Goal: Task Accomplishment & Management: Manage account settings

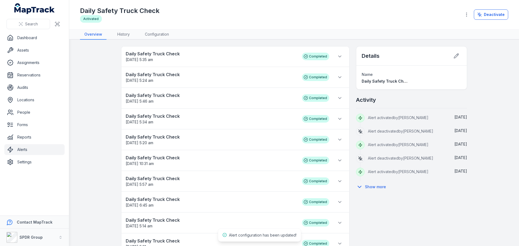
scroll to position [6, 0]
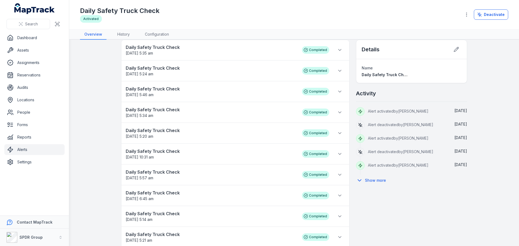
click at [22, 152] on link "Alerts" at bounding box center [34, 149] width 60 height 11
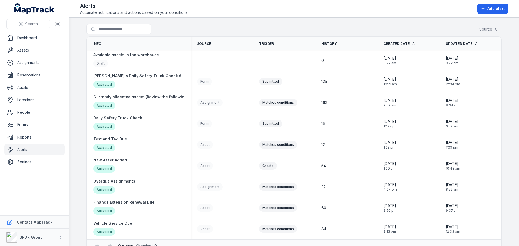
scroll to position [13, 0]
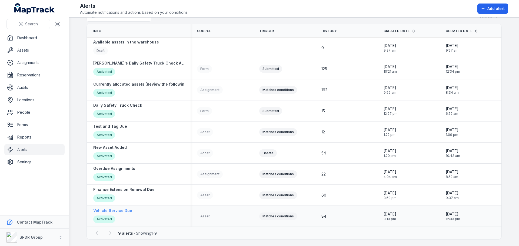
click at [124, 214] on div "Vehicle Service Due Activated" at bounding box center [112, 216] width 39 height 16
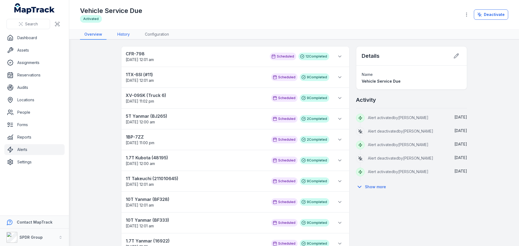
click at [124, 35] on link "History" at bounding box center [123, 34] width 21 height 10
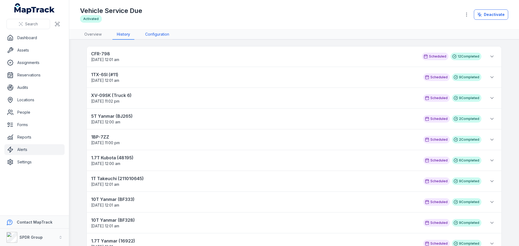
click at [156, 33] on link "Configuration" at bounding box center [157, 34] width 33 height 10
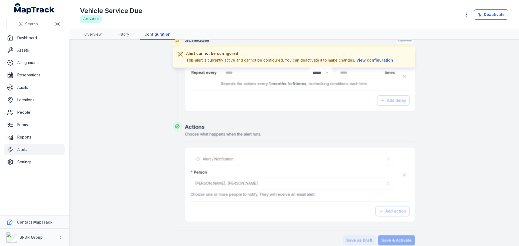
scroll to position [207, 0]
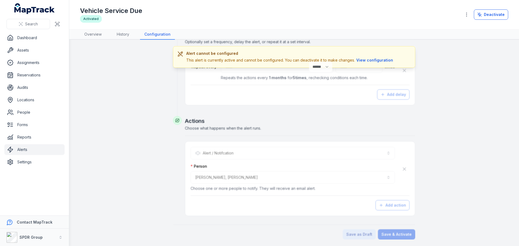
click at [19, 150] on link "Alerts" at bounding box center [34, 149] width 60 height 11
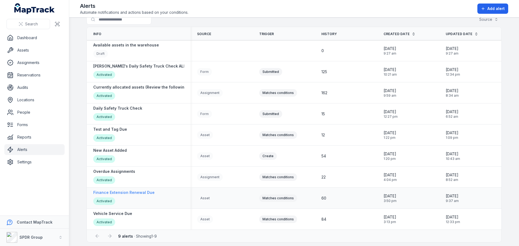
scroll to position [13, 0]
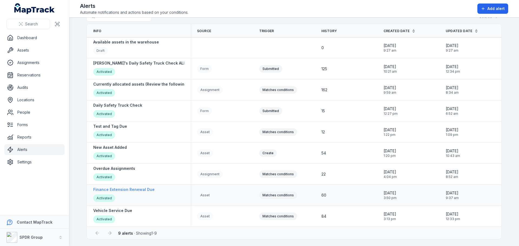
click at [126, 190] on strong "Finance Extension Renewal Due" at bounding box center [123, 189] width 61 height 5
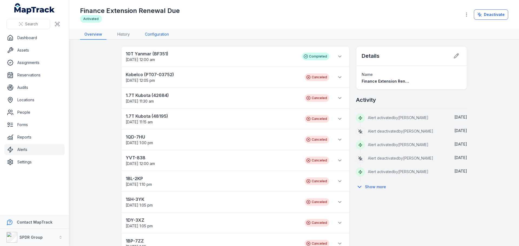
click at [151, 35] on link "Configuration" at bounding box center [156, 34] width 33 height 10
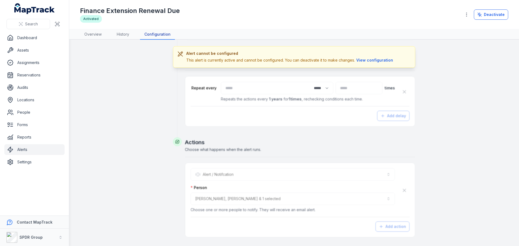
scroll to position [207, 0]
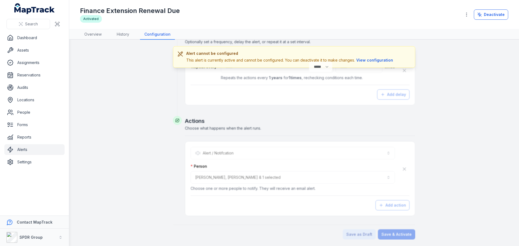
click at [24, 149] on link "Alerts" at bounding box center [34, 149] width 60 height 11
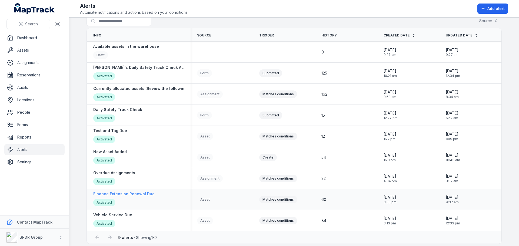
scroll to position [13, 0]
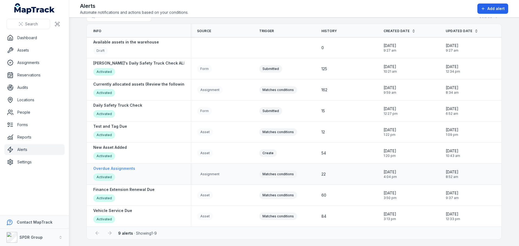
click at [120, 168] on strong "Overdue Assignments" at bounding box center [114, 168] width 42 height 5
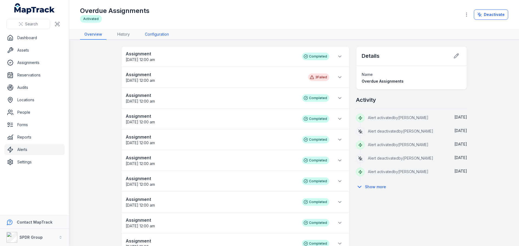
click at [157, 35] on link "Configuration" at bounding box center [156, 34] width 33 height 10
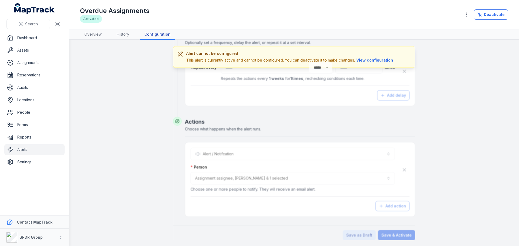
scroll to position [255, 0]
click at [19, 150] on link "Alerts" at bounding box center [34, 149] width 60 height 11
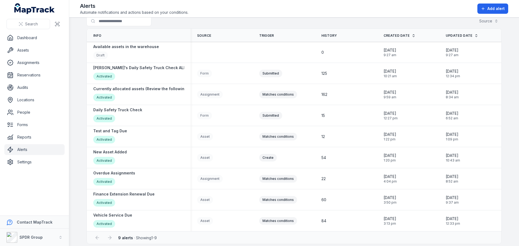
scroll to position [13, 0]
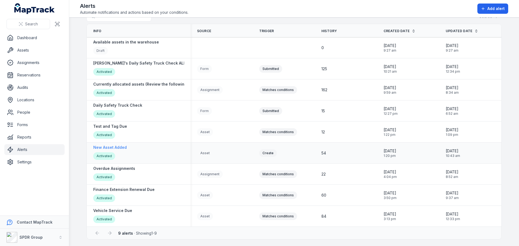
click at [113, 147] on strong "New Asset Added" at bounding box center [109, 147] width 33 height 5
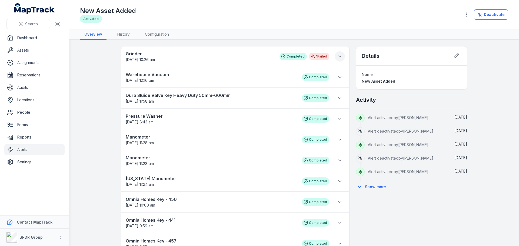
click at [339, 56] on icon at bounding box center [339, 56] width 5 height 5
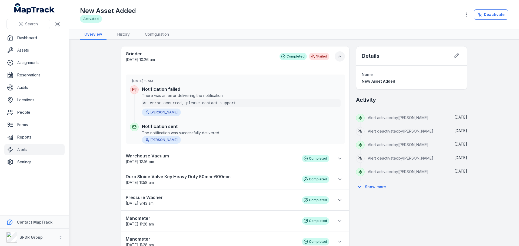
click at [339, 56] on icon at bounding box center [339, 56] width 5 height 5
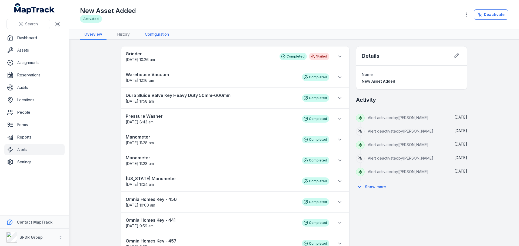
click at [159, 36] on link "Configuration" at bounding box center [156, 34] width 33 height 10
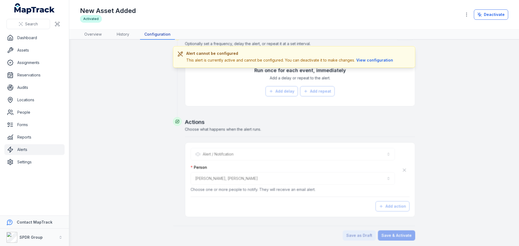
scroll to position [206, 0]
click at [23, 149] on link "Alerts" at bounding box center [34, 149] width 60 height 11
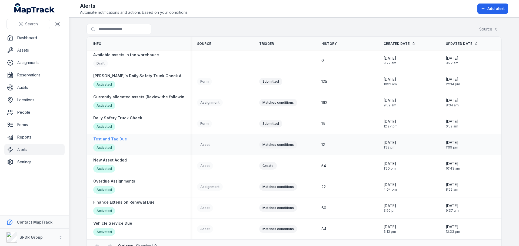
click at [118, 137] on strong "Test and Tag Due" at bounding box center [110, 138] width 34 height 5
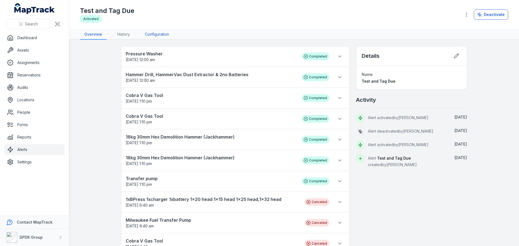
click at [153, 34] on link "Configuration" at bounding box center [156, 34] width 33 height 10
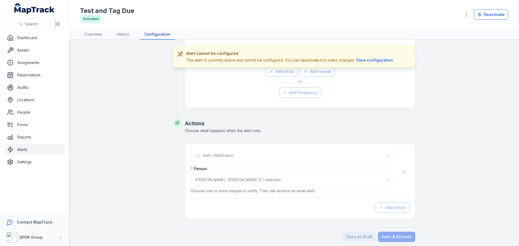
scroll to position [228, 0]
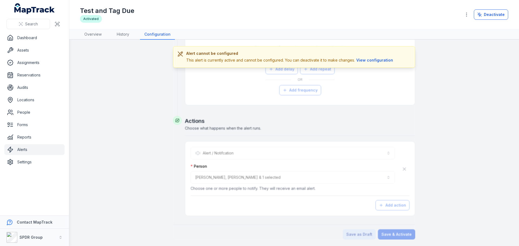
click at [24, 150] on link "Alerts" at bounding box center [34, 149] width 60 height 11
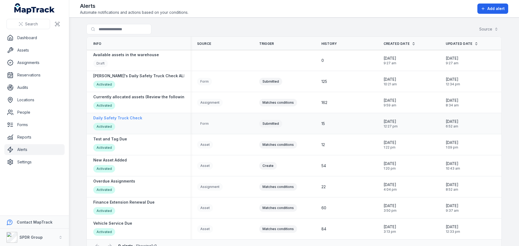
click at [129, 120] on strong "Daily Safety Truck Check" at bounding box center [117, 117] width 49 height 5
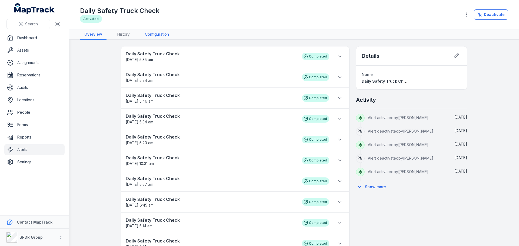
click at [151, 35] on link "Configuration" at bounding box center [156, 34] width 33 height 10
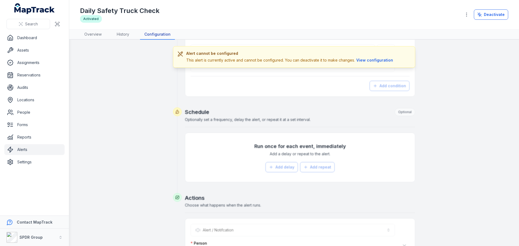
scroll to position [590, 0]
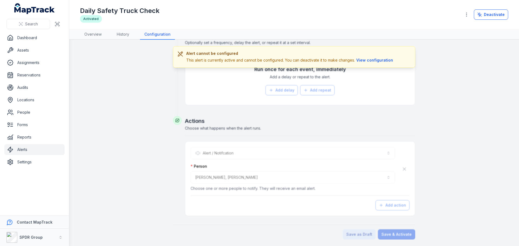
click at [24, 151] on link "Alerts" at bounding box center [34, 149] width 60 height 11
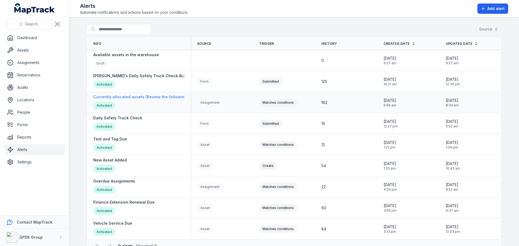
click at [116, 98] on strong "Currently allocated assets (Review the following list to ensure the assets allo…" at bounding box center [192, 96] width 199 height 5
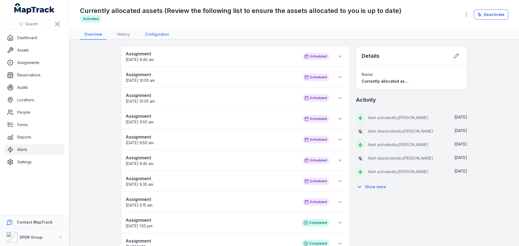
click at [156, 35] on link "Configuration" at bounding box center [156, 34] width 33 height 10
click at [24, 148] on link "Alerts" at bounding box center [34, 149] width 60 height 11
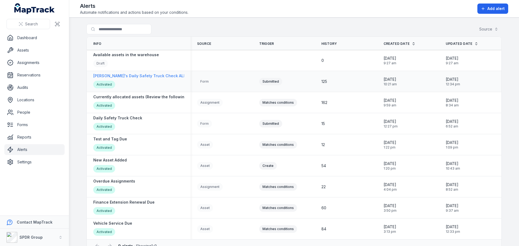
click at [126, 80] on div "[PERSON_NAME]'s Daily Safety Truck Check ALERTS Activated" at bounding box center [143, 81] width 100 height 16
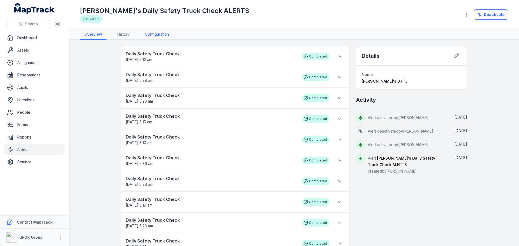
click at [155, 31] on link "Configuration" at bounding box center [156, 34] width 33 height 10
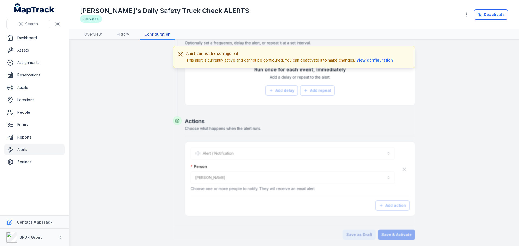
scroll to position [245, 0]
click at [121, 37] on link "History" at bounding box center [122, 34] width 21 height 10
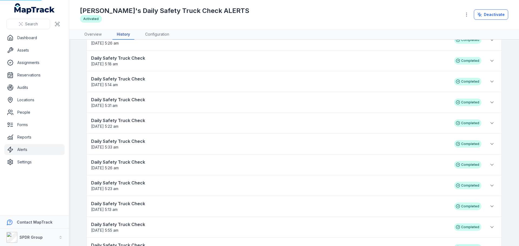
scroll to position [6, 0]
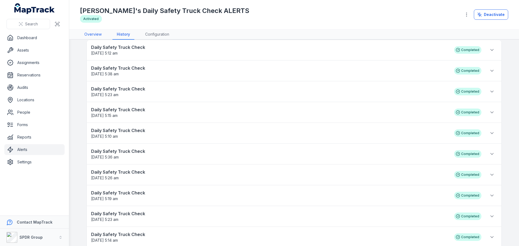
click at [97, 33] on link "Overview" at bounding box center [93, 34] width 26 height 10
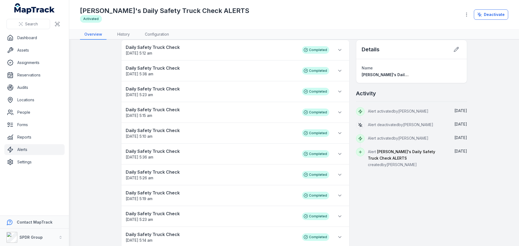
click at [22, 149] on link "Alerts" at bounding box center [34, 149] width 60 height 11
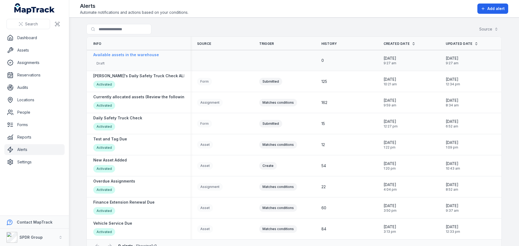
click at [127, 55] on strong "Available assets in the warehouse" at bounding box center [126, 54] width 66 height 5
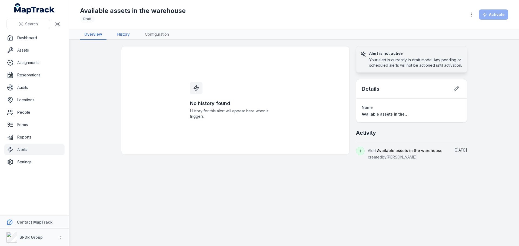
click at [123, 38] on link "History" at bounding box center [123, 34] width 21 height 10
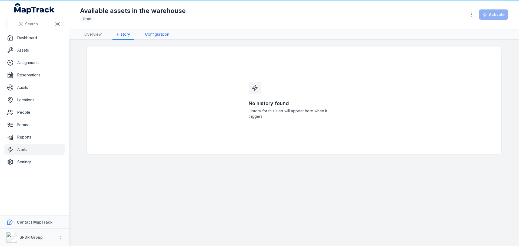
click at [151, 35] on link "Configuration" at bounding box center [157, 34] width 33 height 10
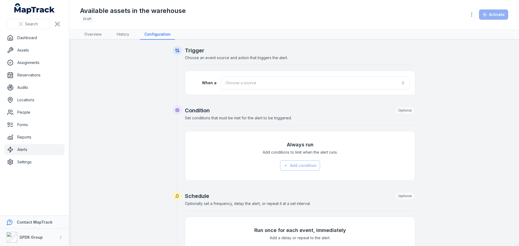
click at [17, 149] on link "Alerts" at bounding box center [34, 149] width 60 height 11
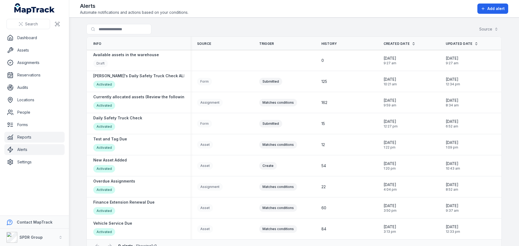
click at [22, 138] on link "Reports" at bounding box center [34, 137] width 60 height 11
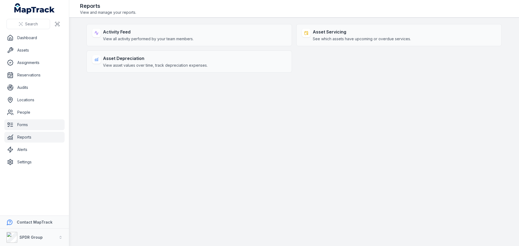
click at [20, 123] on link "Forms" at bounding box center [34, 124] width 60 height 11
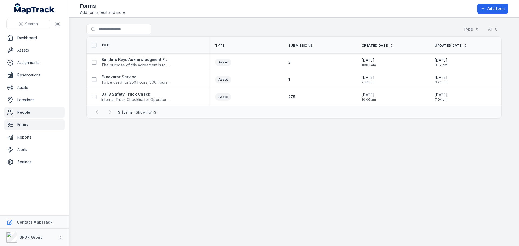
click at [22, 113] on link "People" at bounding box center [34, 112] width 60 height 11
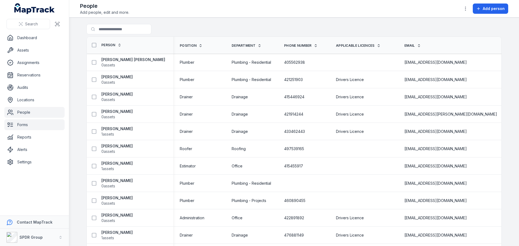
click at [19, 126] on link "Forms" at bounding box center [34, 124] width 60 height 11
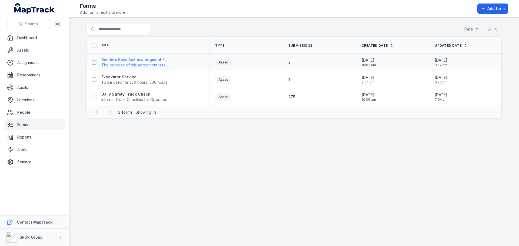
click at [120, 59] on strong "Builders Keys Acknowledgment Form" at bounding box center [135, 59] width 69 height 5
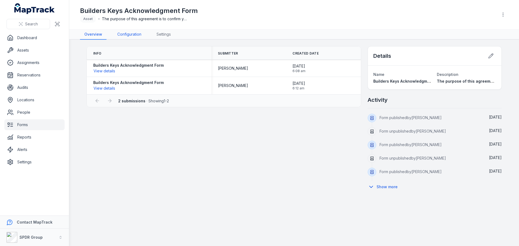
click at [130, 34] on link "Configuration" at bounding box center [129, 34] width 33 height 10
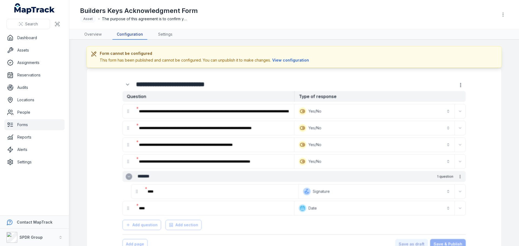
scroll to position [15, 0]
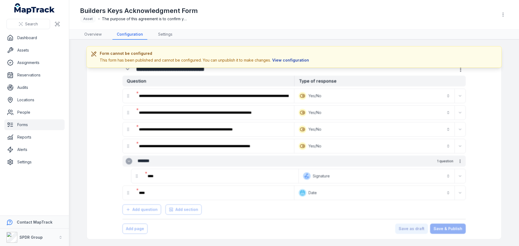
click at [278, 61] on button "View configuration" at bounding box center [290, 60] width 39 height 6
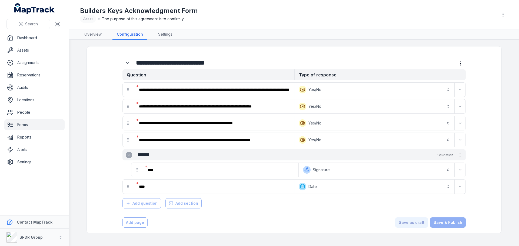
scroll to position [0, 0]
click at [164, 35] on link "Settings" at bounding box center [165, 34] width 23 height 10
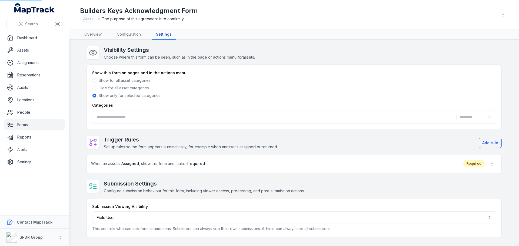
type input "**********"
drag, startPoint x: 89, startPoint y: 41, endPoint x: 81, endPoint y: 83, distance: 42.7
click at [81, 83] on main "**********" at bounding box center [293, 143] width 449 height 206
click at [95, 34] on link "Overview" at bounding box center [93, 34] width 26 height 10
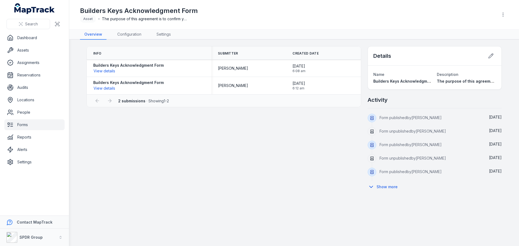
click at [18, 126] on link "Forms" at bounding box center [34, 124] width 60 height 11
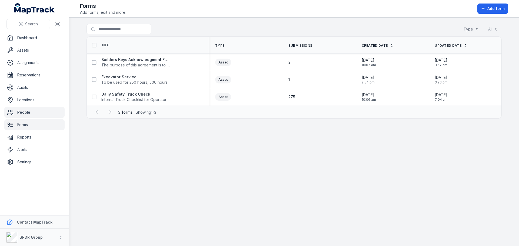
click at [24, 113] on link "People" at bounding box center [34, 112] width 60 height 11
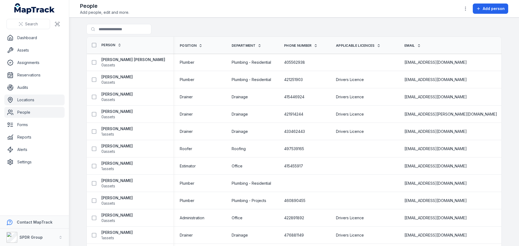
click at [28, 97] on link "Locations" at bounding box center [34, 100] width 60 height 11
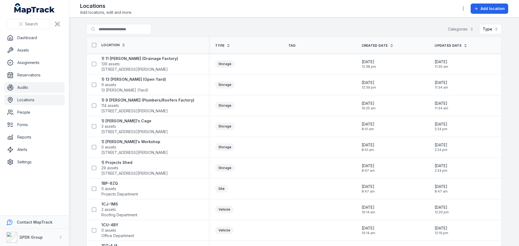
click at [25, 87] on link "Audits" at bounding box center [34, 87] width 60 height 11
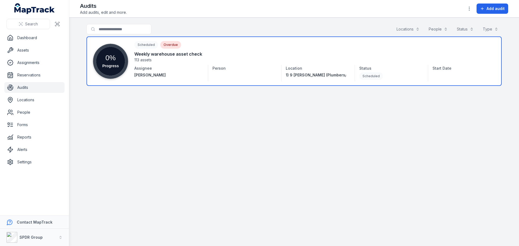
click at [143, 52] on link at bounding box center [293, 60] width 415 height 49
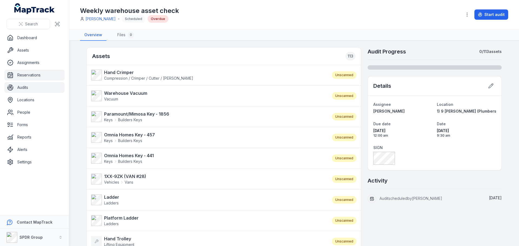
click at [22, 76] on link "Reservations" at bounding box center [34, 75] width 60 height 11
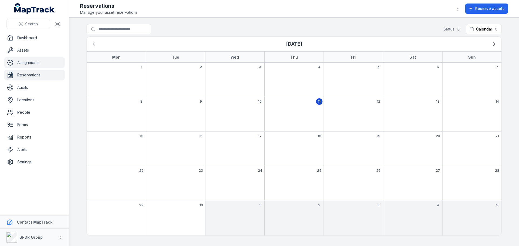
click at [26, 60] on link "Assignments" at bounding box center [34, 62] width 60 height 11
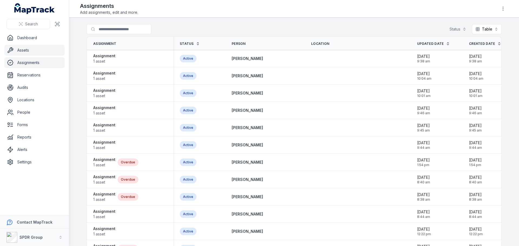
click at [23, 54] on link "Assets" at bounding box center [34, 50] width 60 height 11
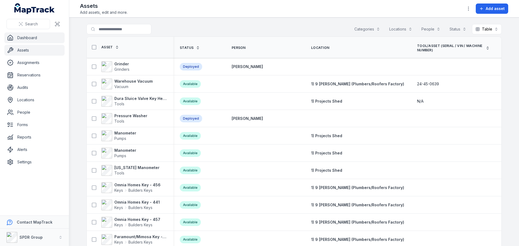
click at [22, 41] on link "Dashboard" at bounding box center [34, 37] width 60 height 11
